Goal: Task Accomplishment & Management: Manage account settings

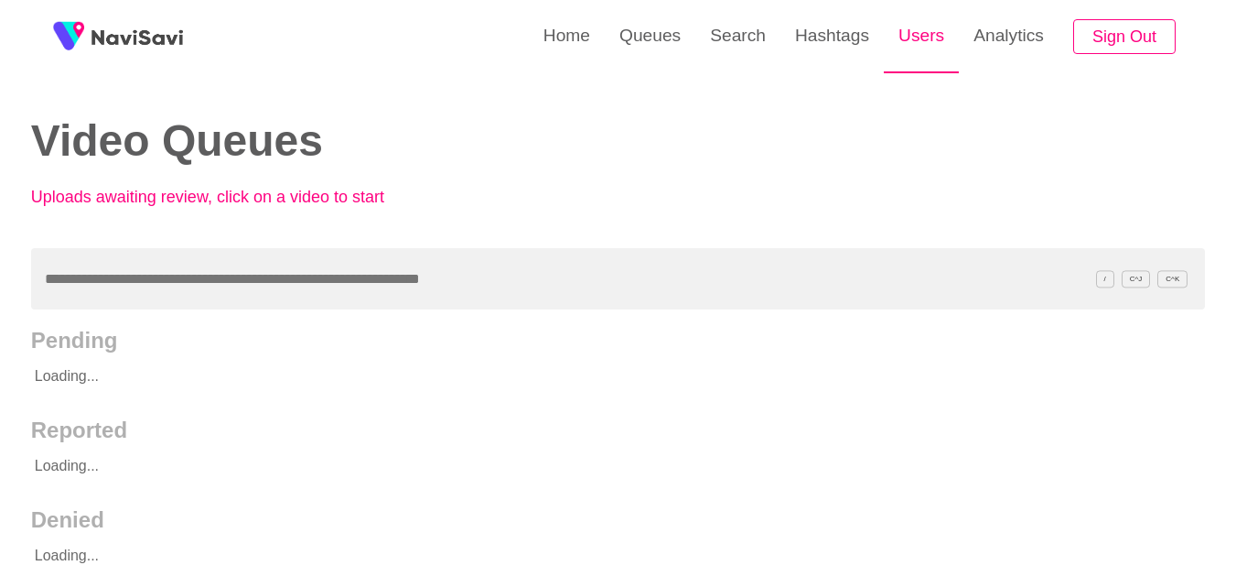
click at [920, 39] on link "Users" at bounding box center [921, 35] width 75 height 71
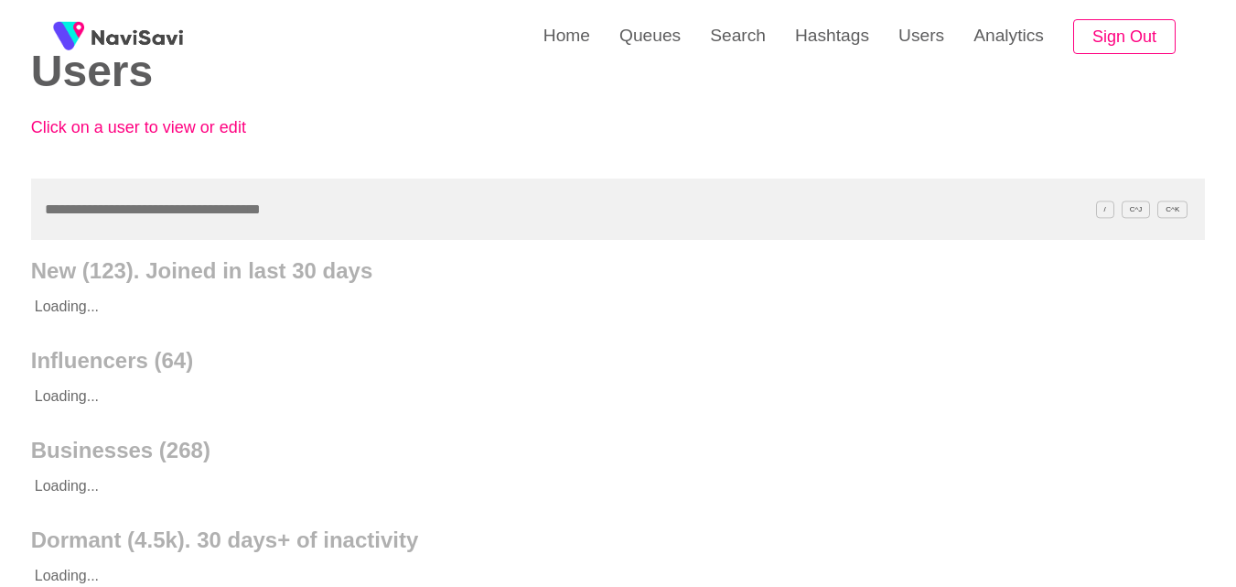
scroll to position [70, 0]
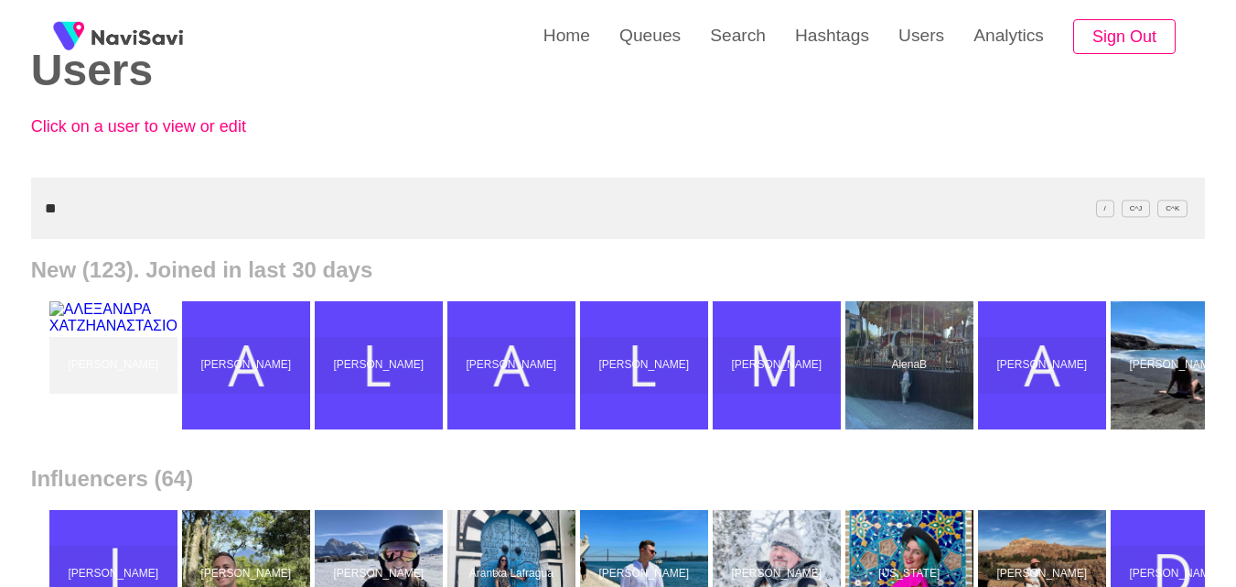
type input "*"
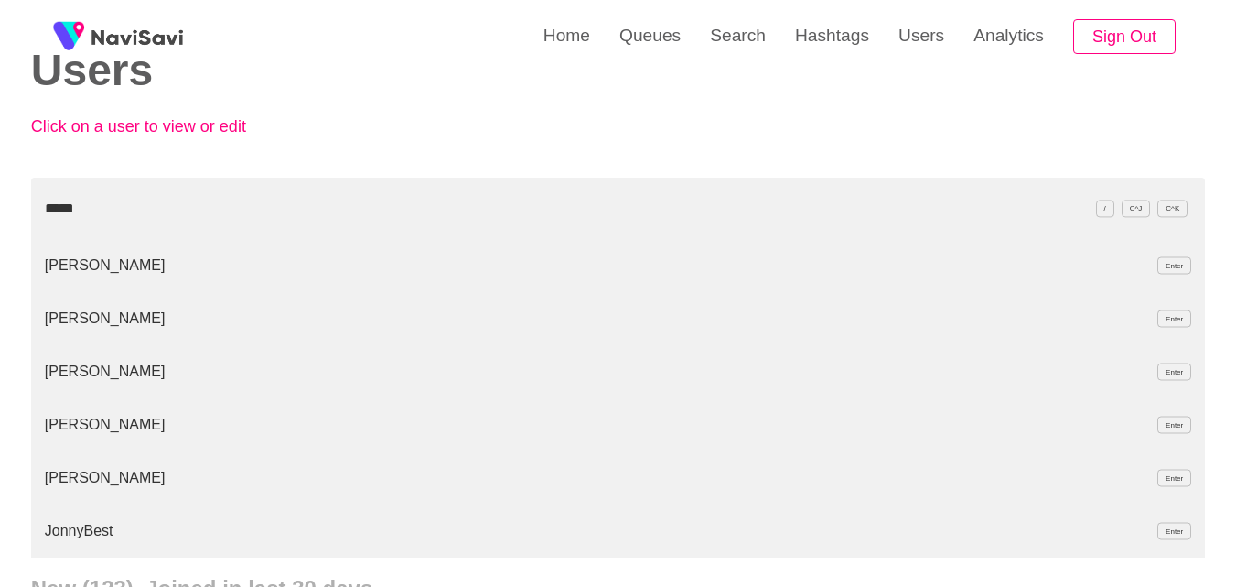
click at [78, 476] on li "Jonny Enter" at bounding box center [618, 477] width 1174 height 53
click at [60, 420] on li "Jonny Enter" at bounding box center [618, 424] width 1174 height 53
click at [75, 264] on li "Jonny Enter" at bounding box center [618, 265] width 1174 height 53
click at [77, 326] on li "Jonny Melon Enter" at bounding box center [618, 318] width 1174 height 53
click at [70, 373] on li "Jonny Melon Enter" at bounding box center [618, 371] width 1174 height 53
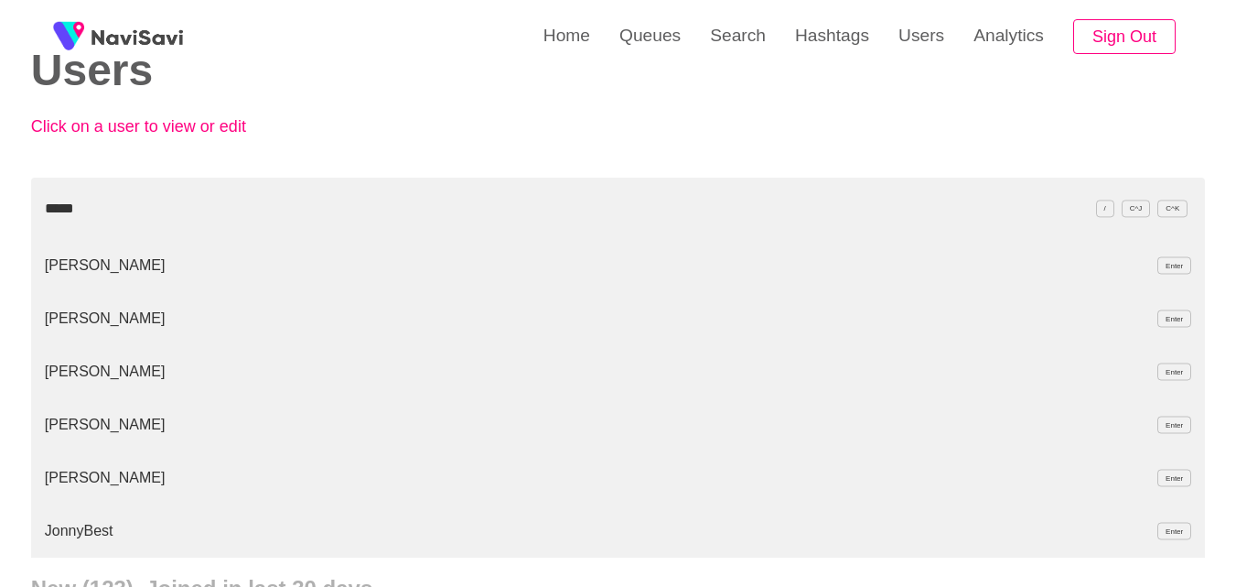
type input "*****"
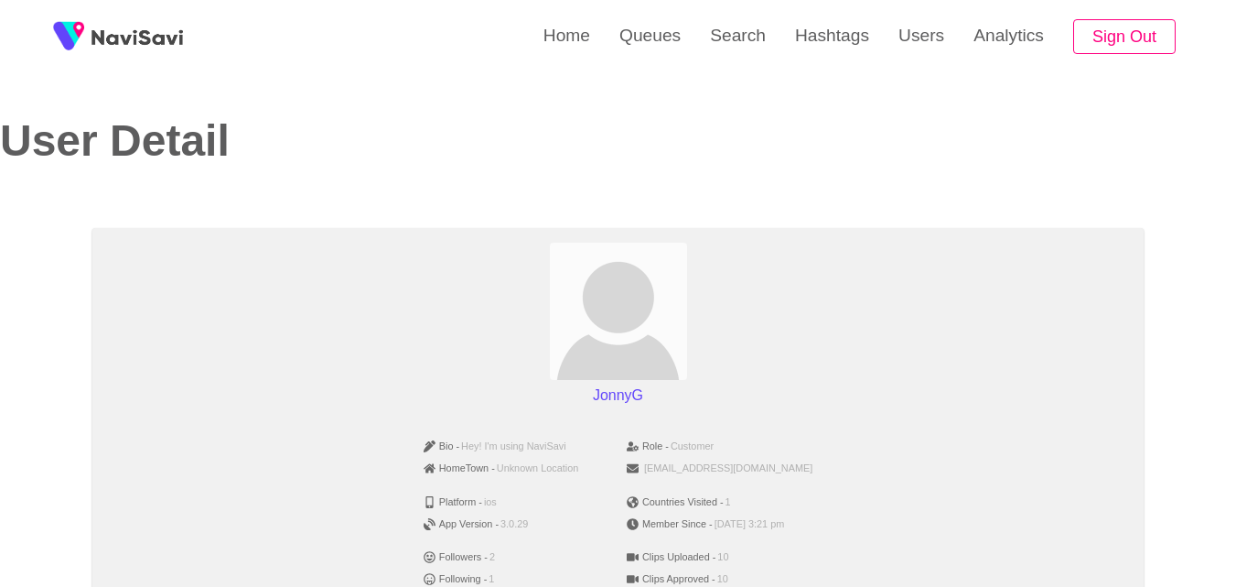
scroll to position [159, 0]
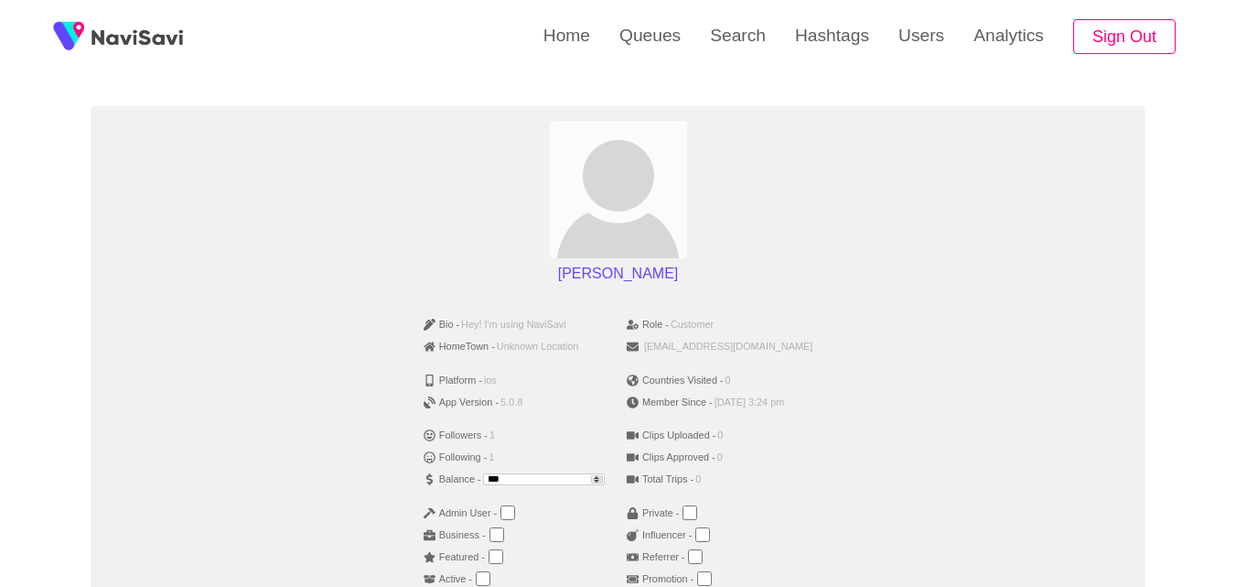
scroll to position [123, 0]
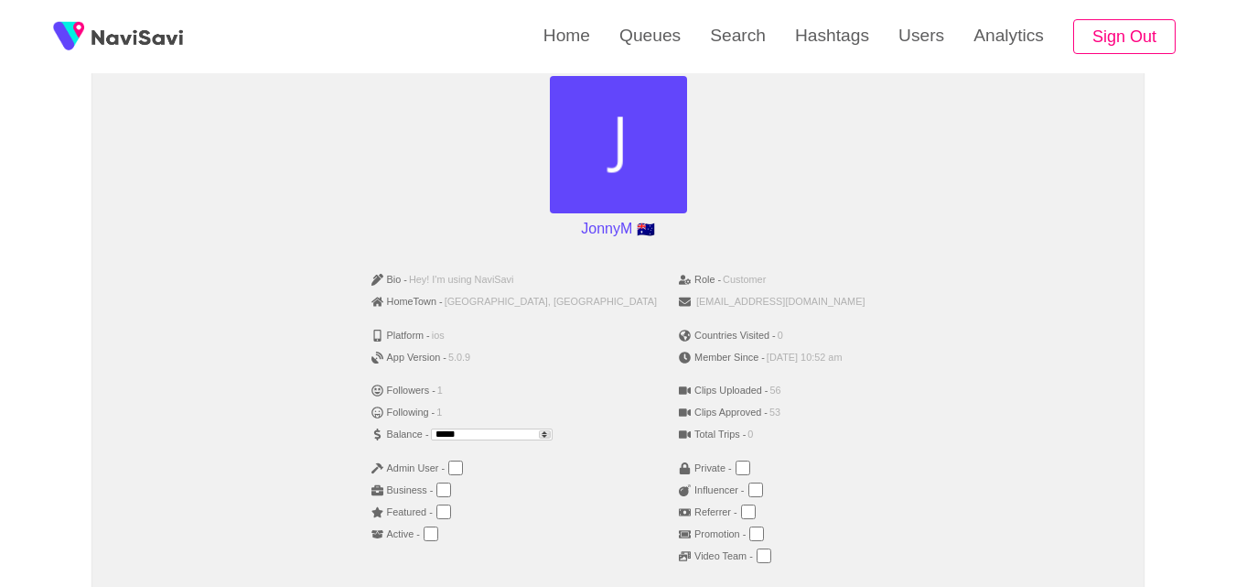
scroll to position [167, 0]
drag, startPoint x: 787, startPoint y: 292, endPoint x: 643, endPoint y: 295, distance: 143.7
click at [679, 295] on li "jmelonventures@gmail.com" at bounding box center [772, 301] width 186 height 22
copy span "jmelonventures@gmail.com"
drag, startPoint x: 576, startPoint y: 229, endPoint x: 630, endPoint y: 232, distance: 55.0
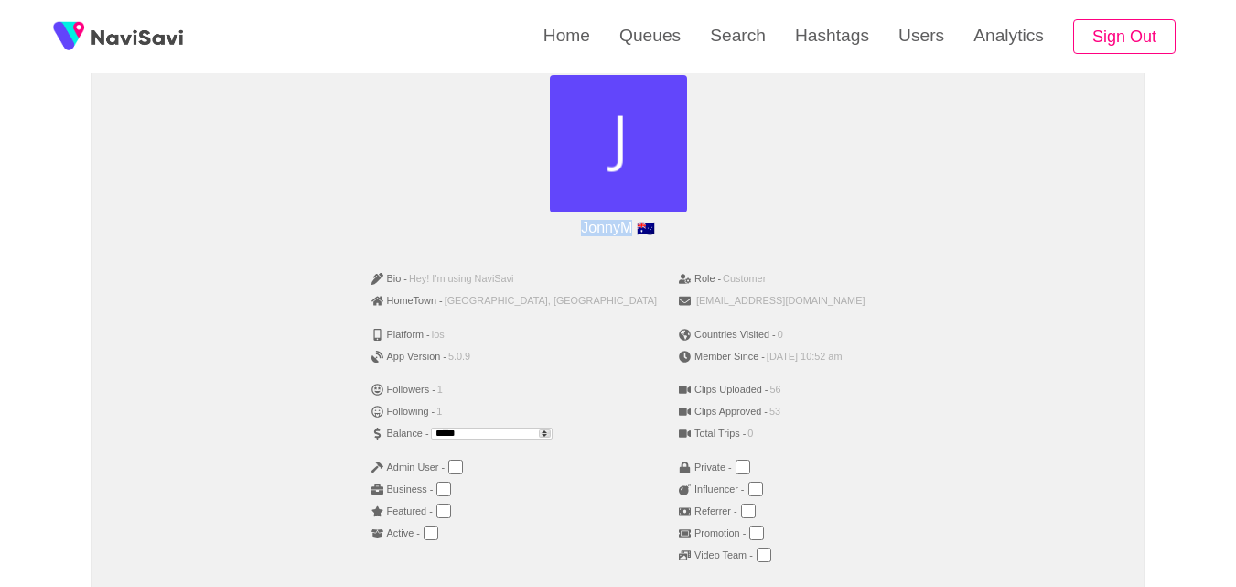
click at [630, 232] on p "JonnyM 🇦🇺" at bounding box center [618, 227] width 88 height 31
copy p "JonnyM"
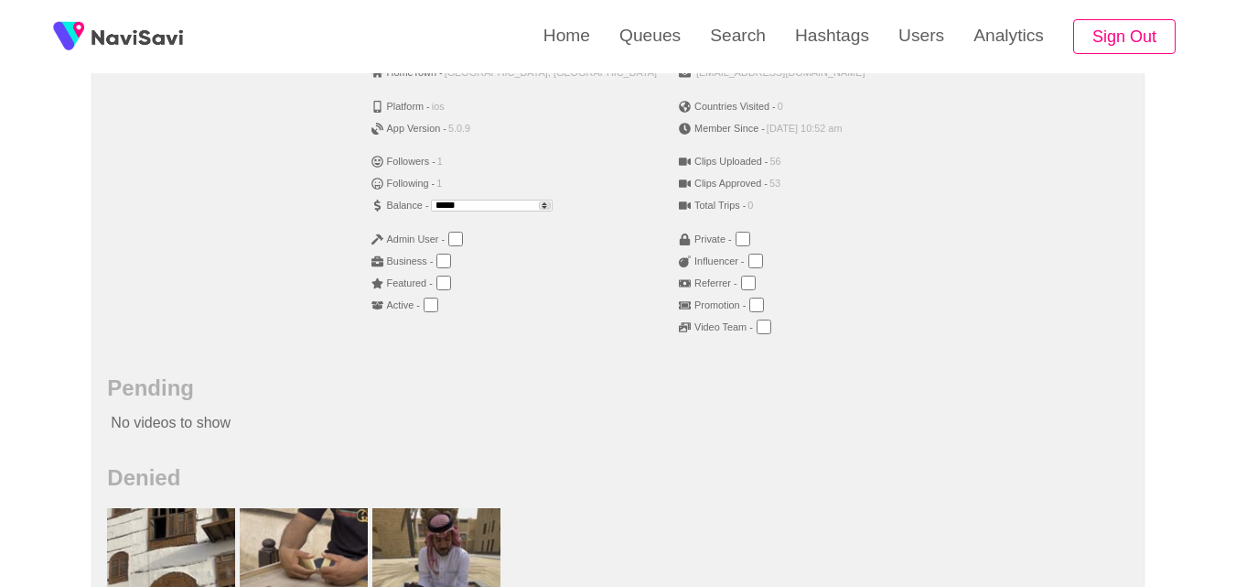
scroll to position [394, 0]
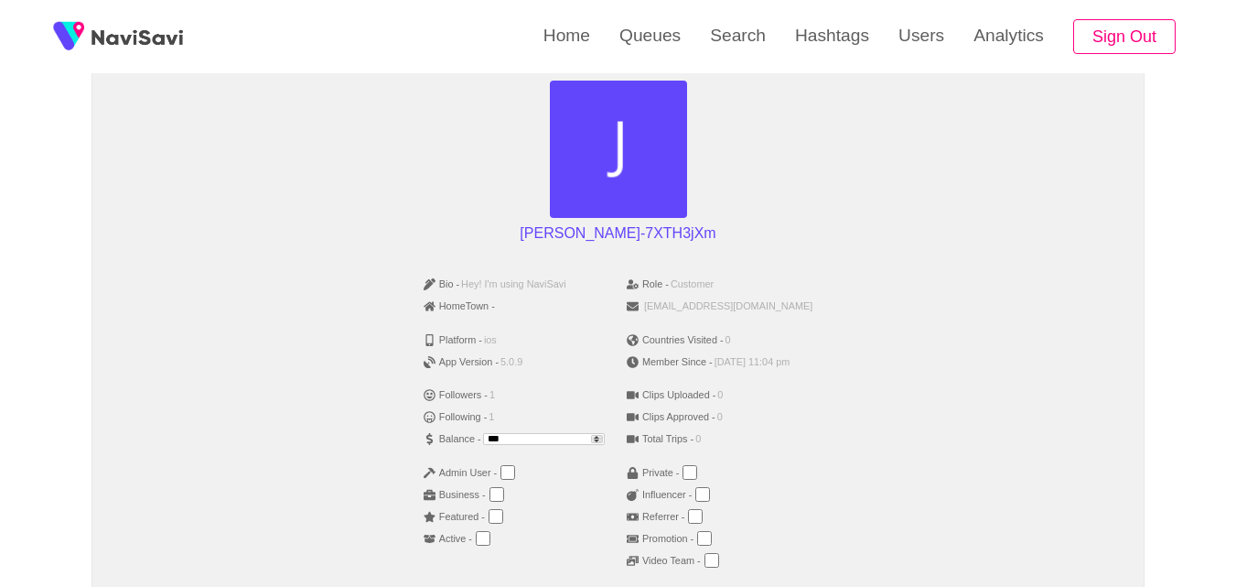
scroll to position [164, 0]
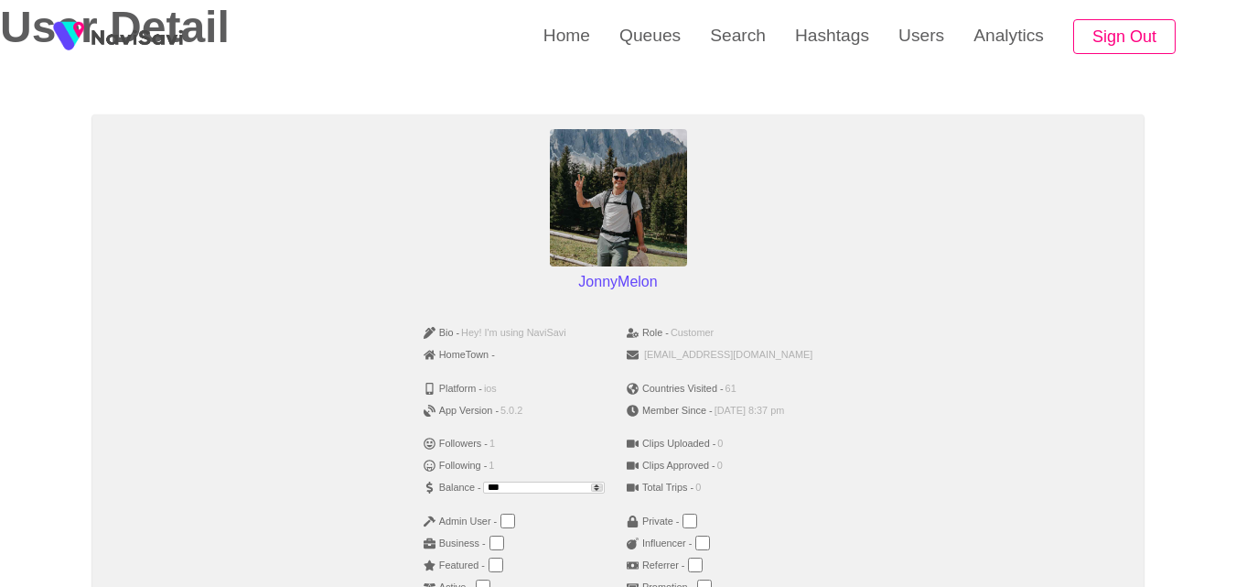
scroll to position [55, 0]
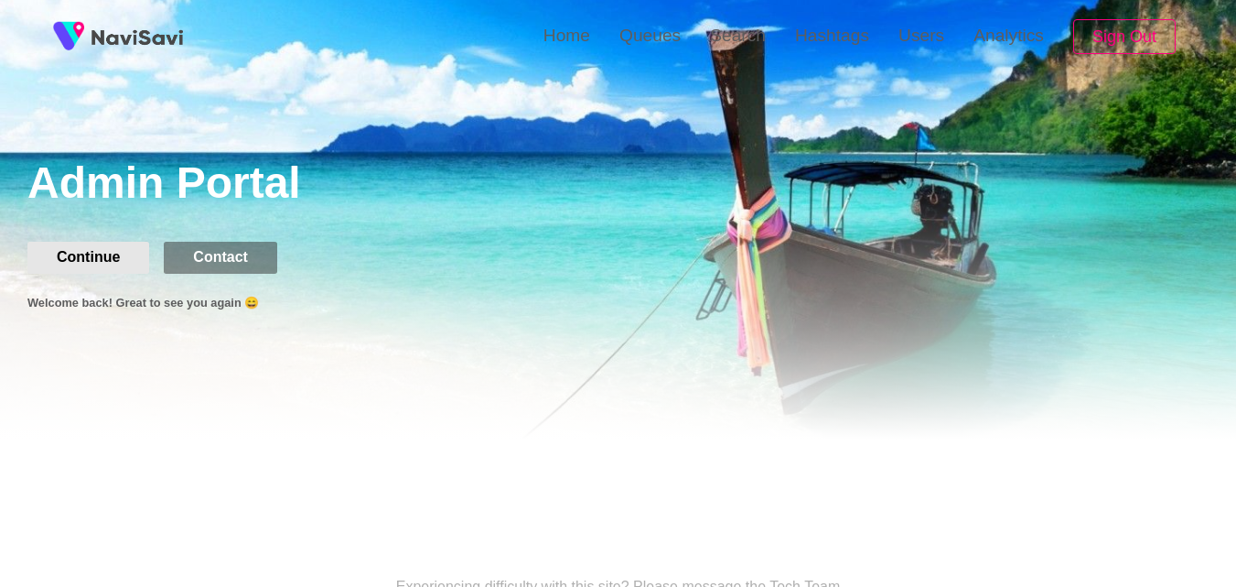
click at [70, 252] on button "Continue" at bounding box center [88, 257] width 122 height 31
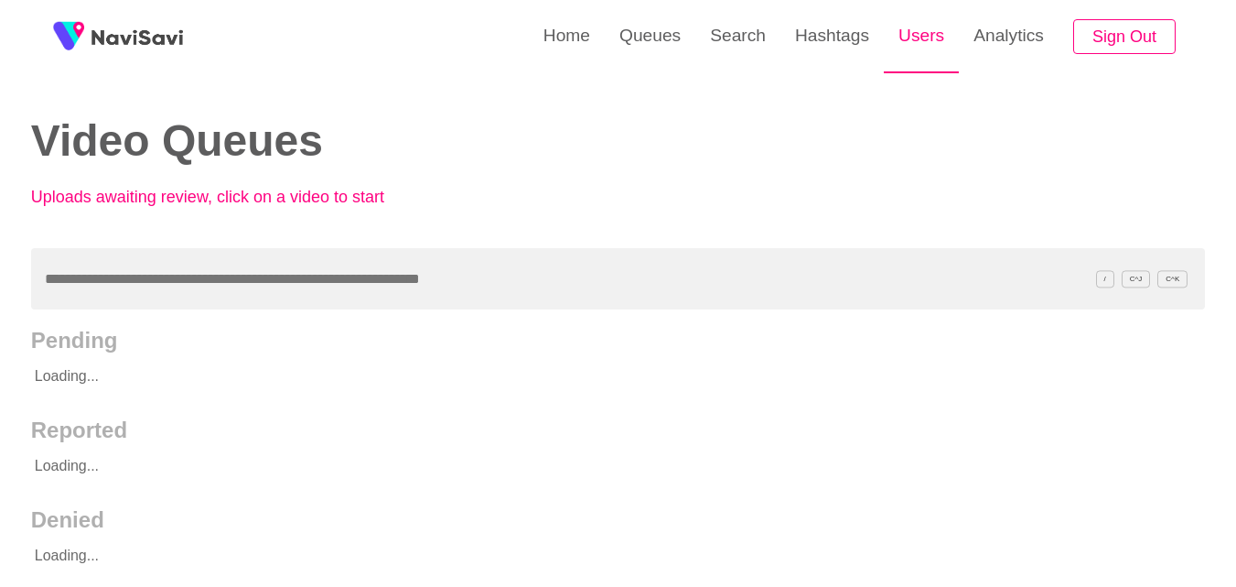
click at [920, 25] on link "Users" at bounding box center [921, 35] width 75 height 71
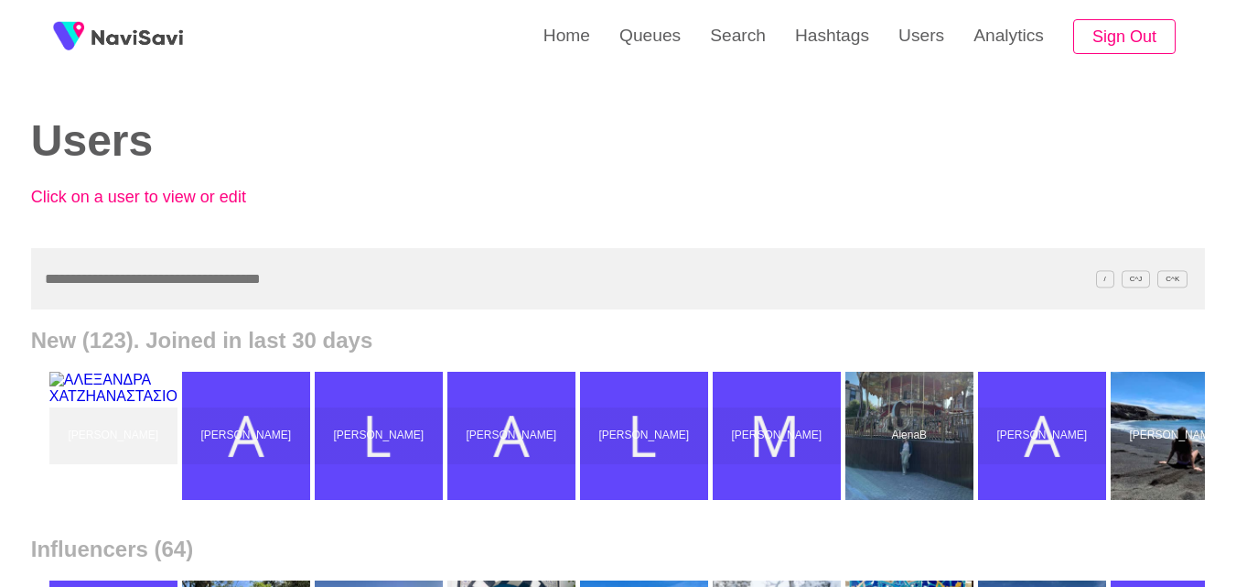
click at [157, 288] on input "text" at bounding box center [618, 278] width 1174 height 61
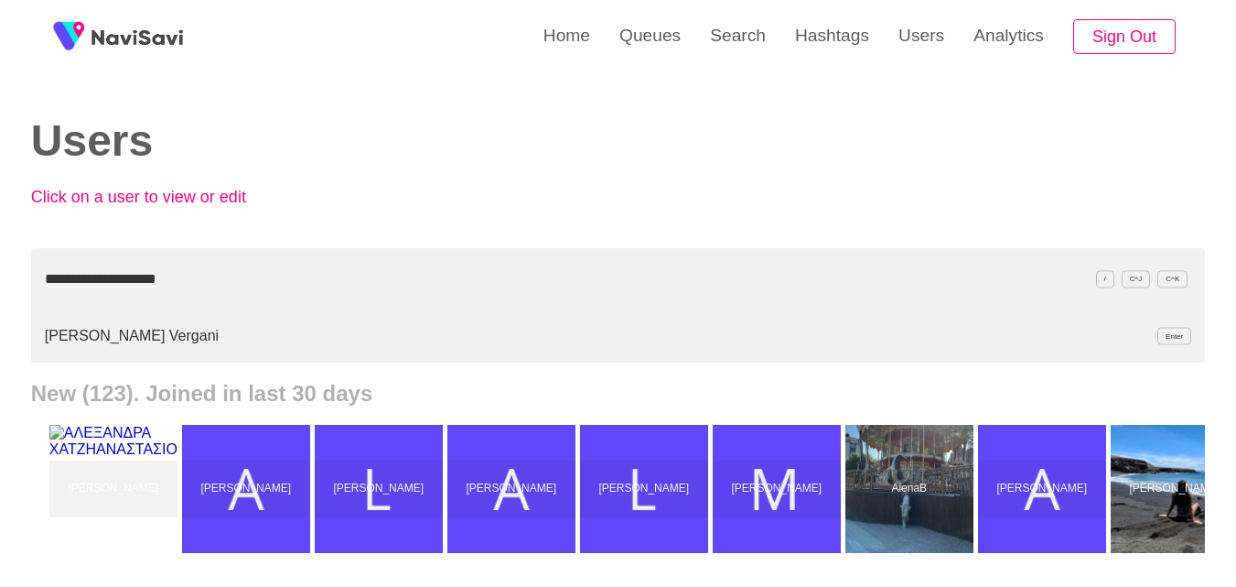
click at [121, 325] on li "[PERSON_NAME] Vergani Enter" at bounding box center [618, 335] width 1174 height 53
type input "**********"
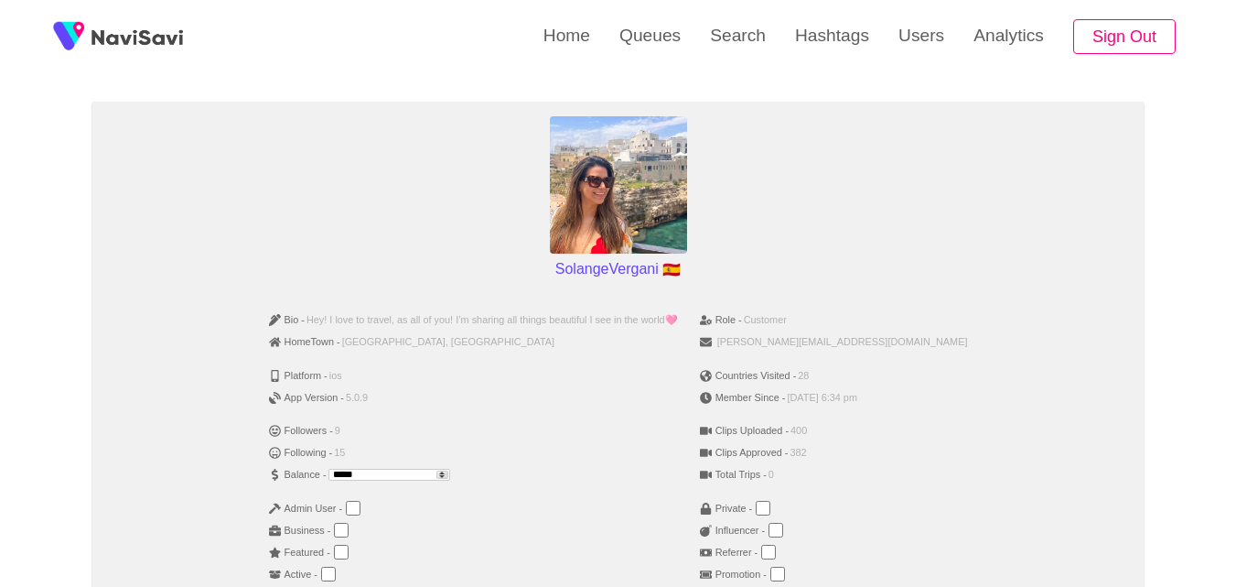
scroll to position [127, 0]
drag, startPoint x: 449, startPoint y: 477, endPoint x: 295, endPoint y: 474, distance: 154.7
click at [295, 474] on div "Bio - Hey! I love to travel, as all of you! I’m sharing all things beautiful I …" at bounding box center [617, 463] width 1021 height 324
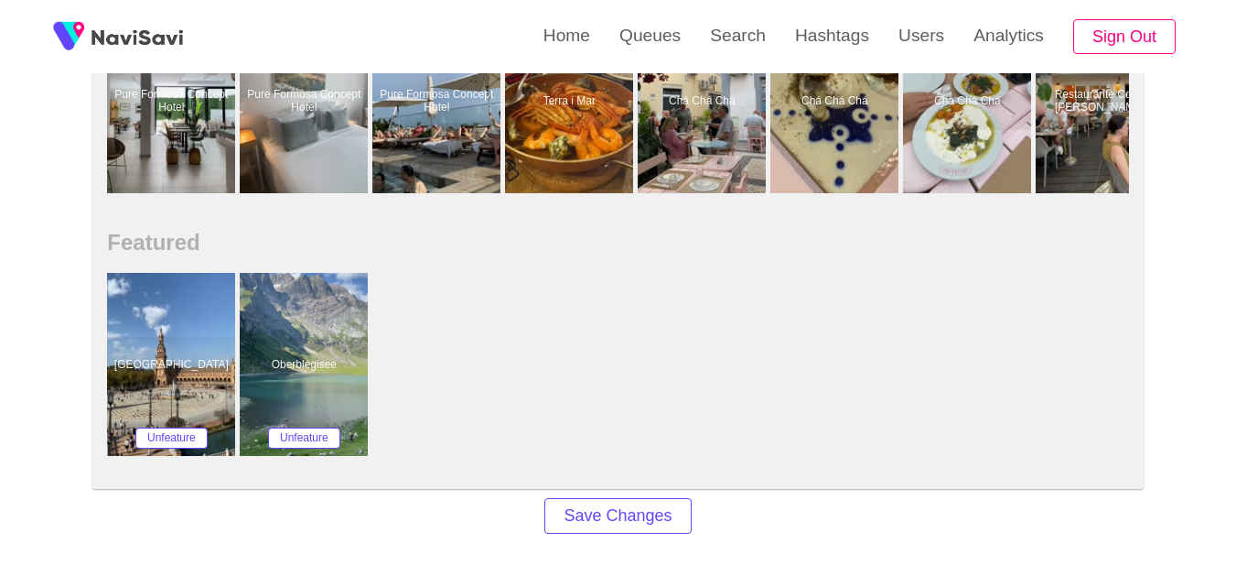
scroll to position [1174, 0]
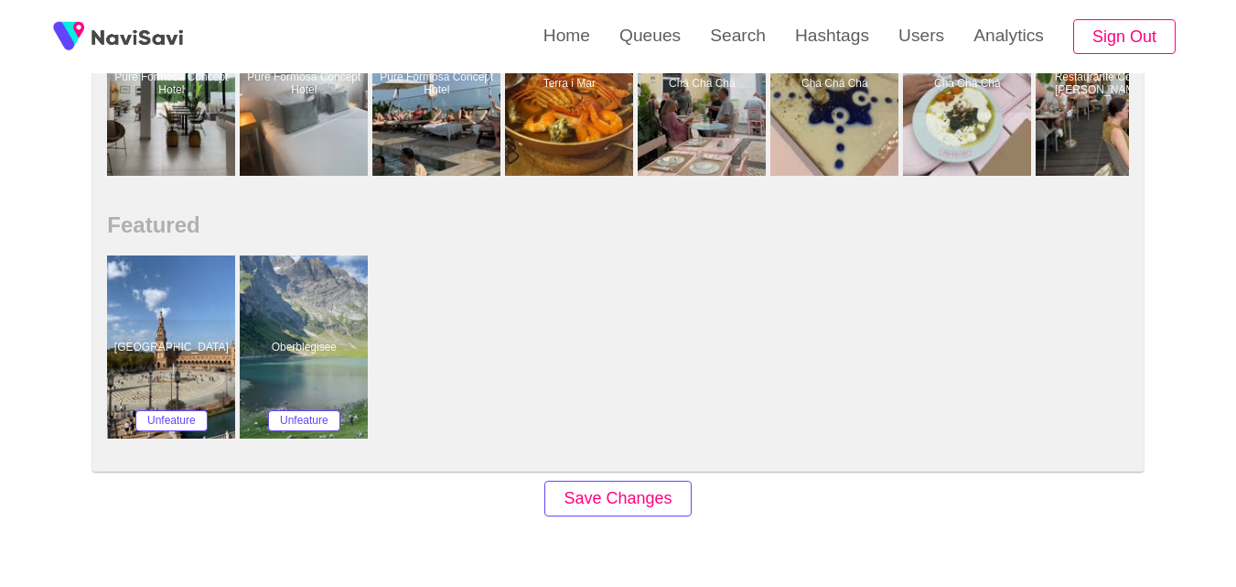
type input "***"
click at [641, 509] on button "Save Changes" at bounding box center [617, 498] width 146 height 36
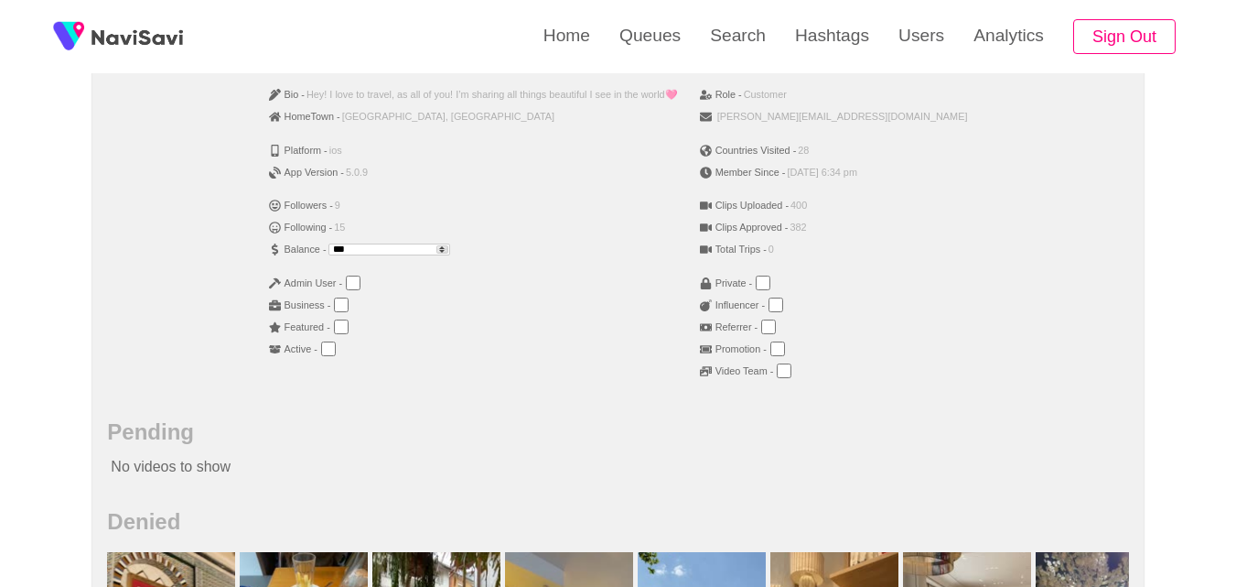
scroll to position [349, 0]
